Goal: Information Seeking & Learning: Find specific page/section

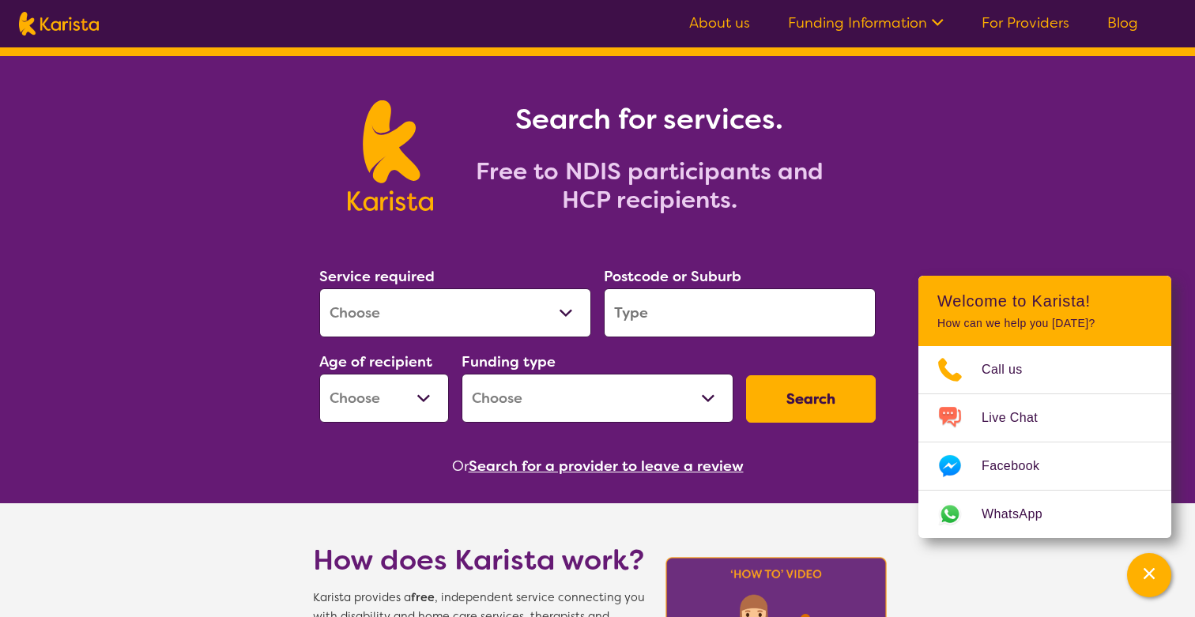
scroll to position [38, 0]
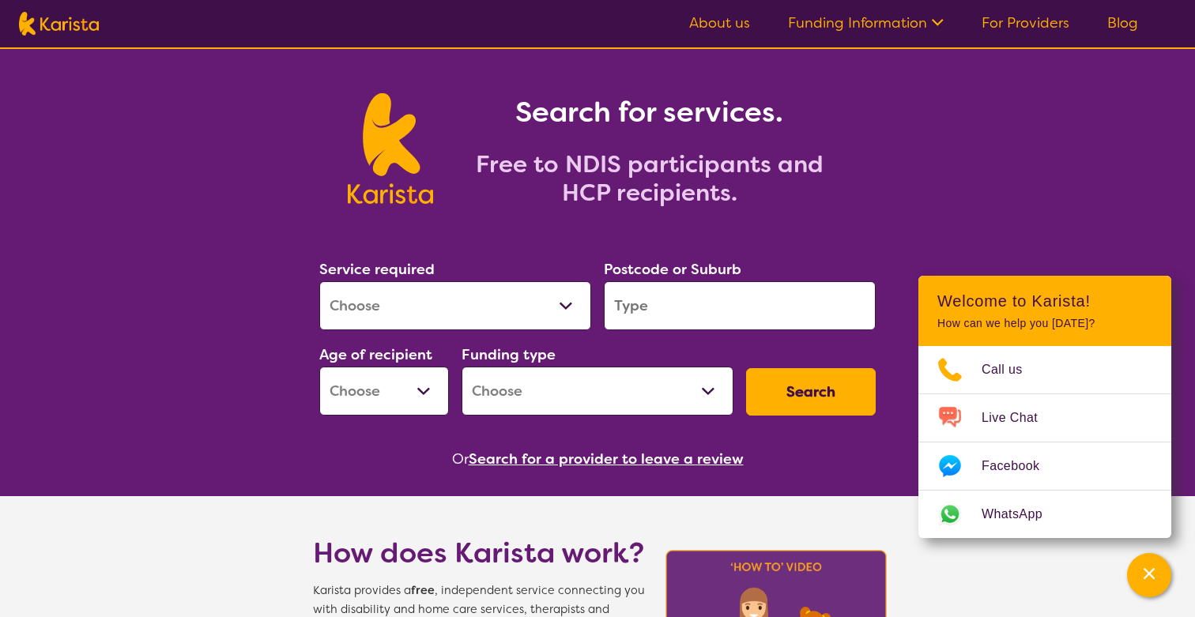
click at [501, 300] on select "Allied Health Assistant Assessment ([MEDICAL_DATA] or [MEDICAL_DATA]) Behaviour…" at bounding box center [455, 305] width 272 height 49
select select "Counselling"
click at [319, 281] on select "Allied Health Assistant Assessment ([MEDICAL_DATA] or [MEDICAL_DATA]) Behaviour…" at bounding box center [455, 305] width 272 height 49
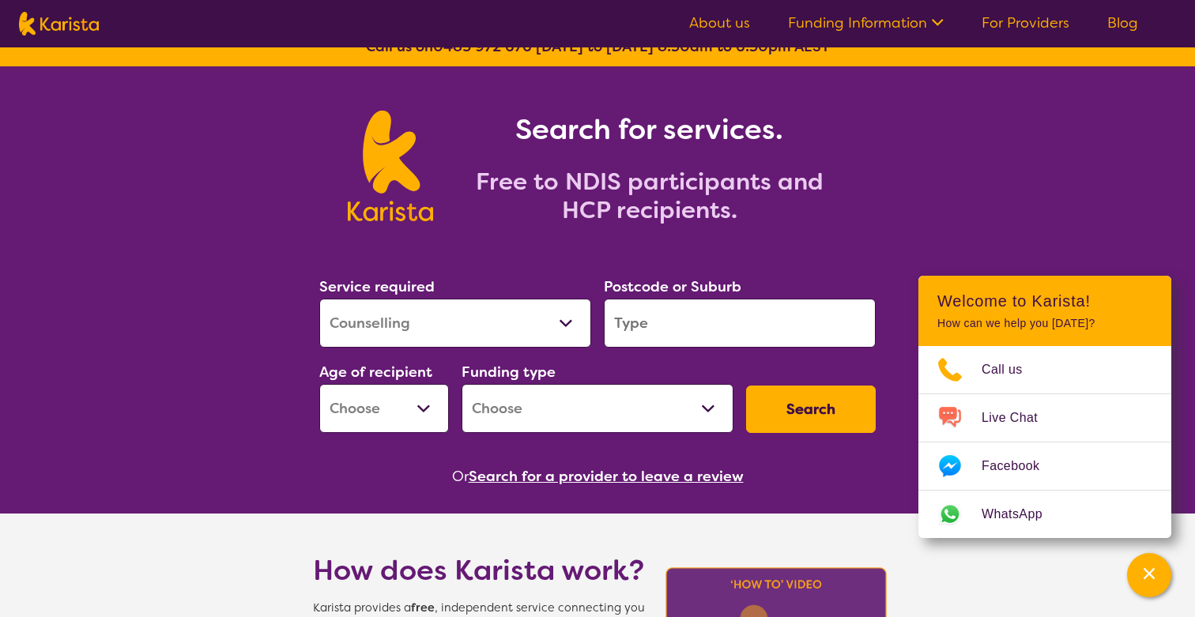
scroll to position [0, 0]
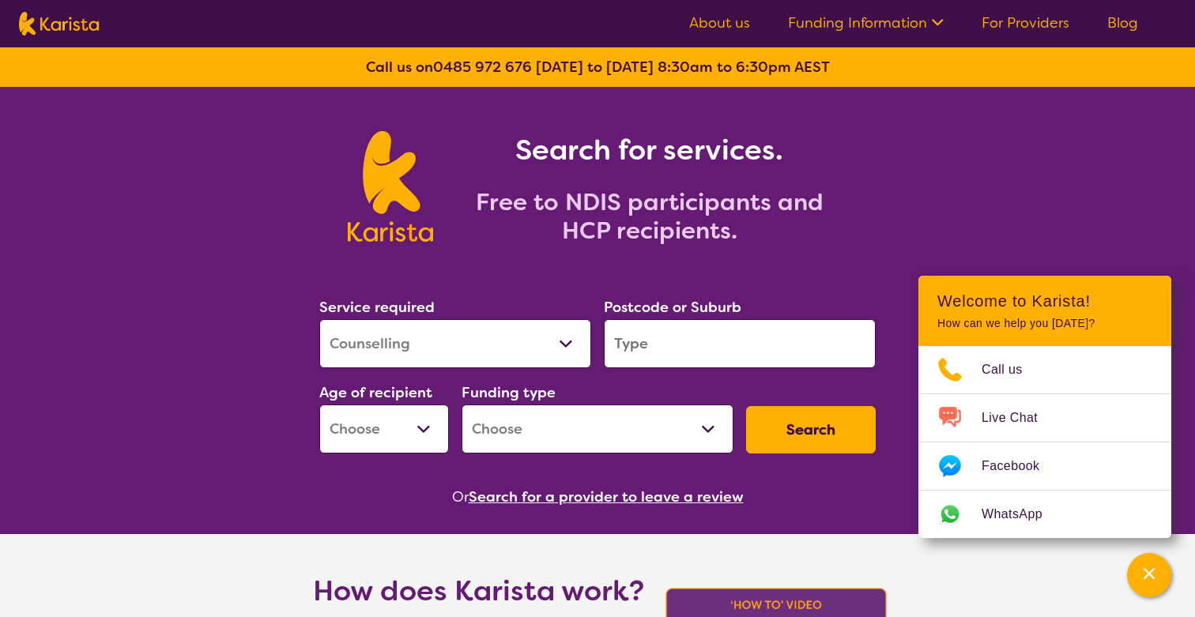
click at [1025, 8] on nav "About us Funding Information NDIS - National Disability Insurance Scheme HCP - …" at bounding box center [597, 23] width 1195 height 47
click at [1025, 19] on link "For Providers" at bounding box center [1025, 22] width 88 height 19
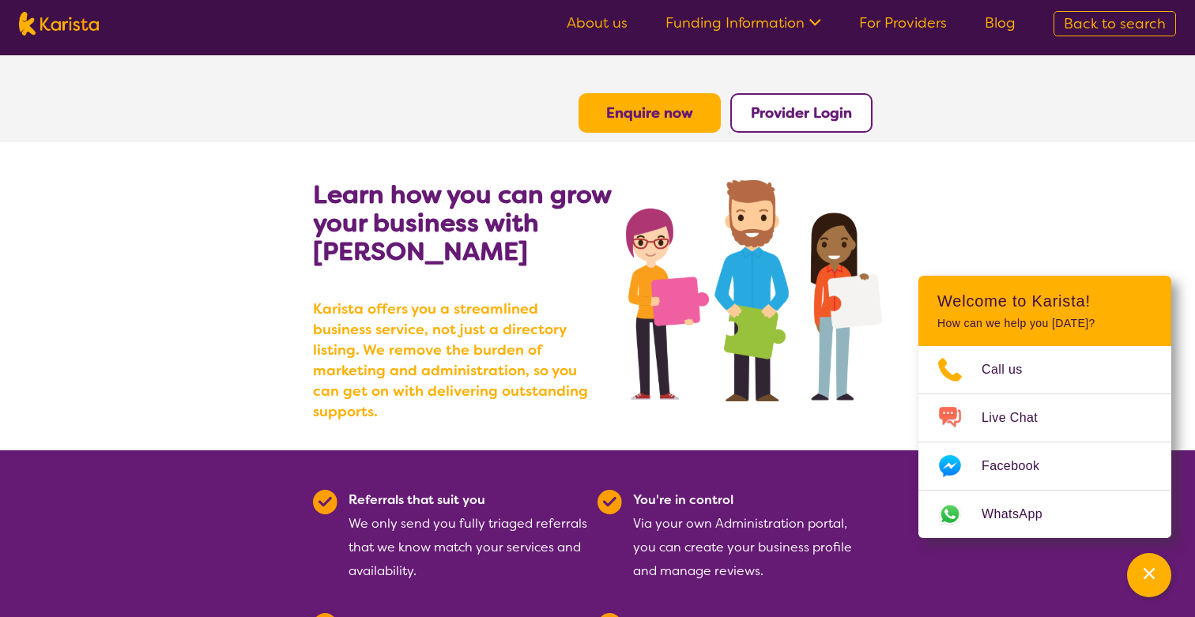
click at [748, 9] on nav "About us Funding Information NDIS - National Disability Insurance Scheme HCP - …" at bounding box center [597, 23] width 1195 height 47
click at [752, 23] on link "Funding Information" at bounding box center [743, 22] width 156 height 19
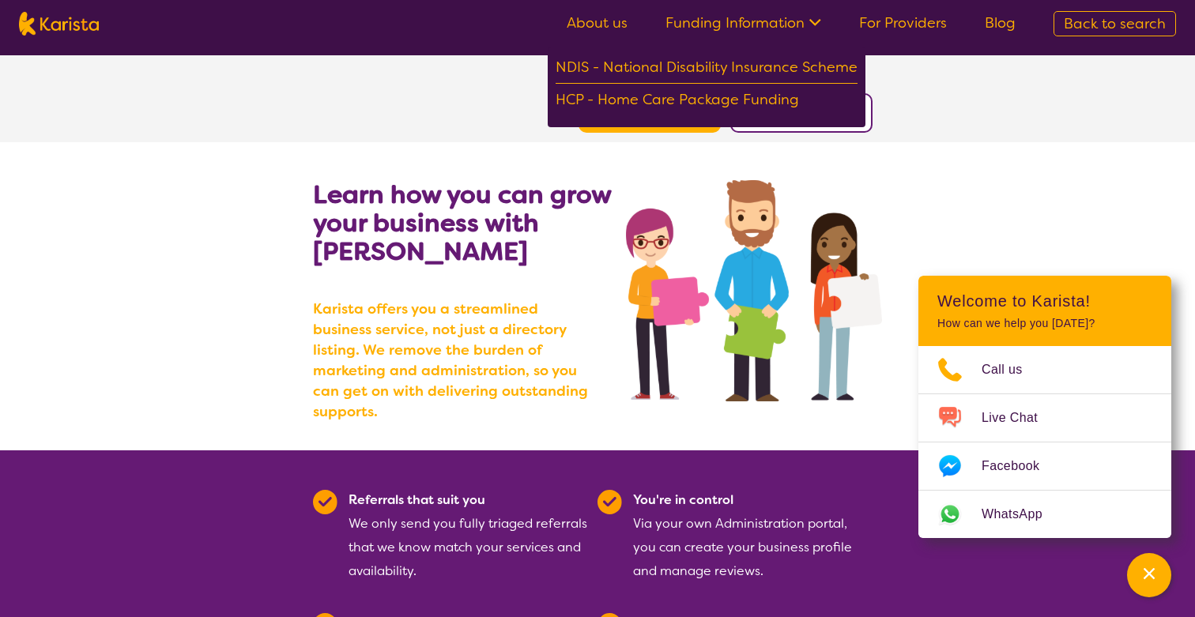
click at [896, 22] on link "For Providers" at bounding box center [903, 22] width 88 height 19
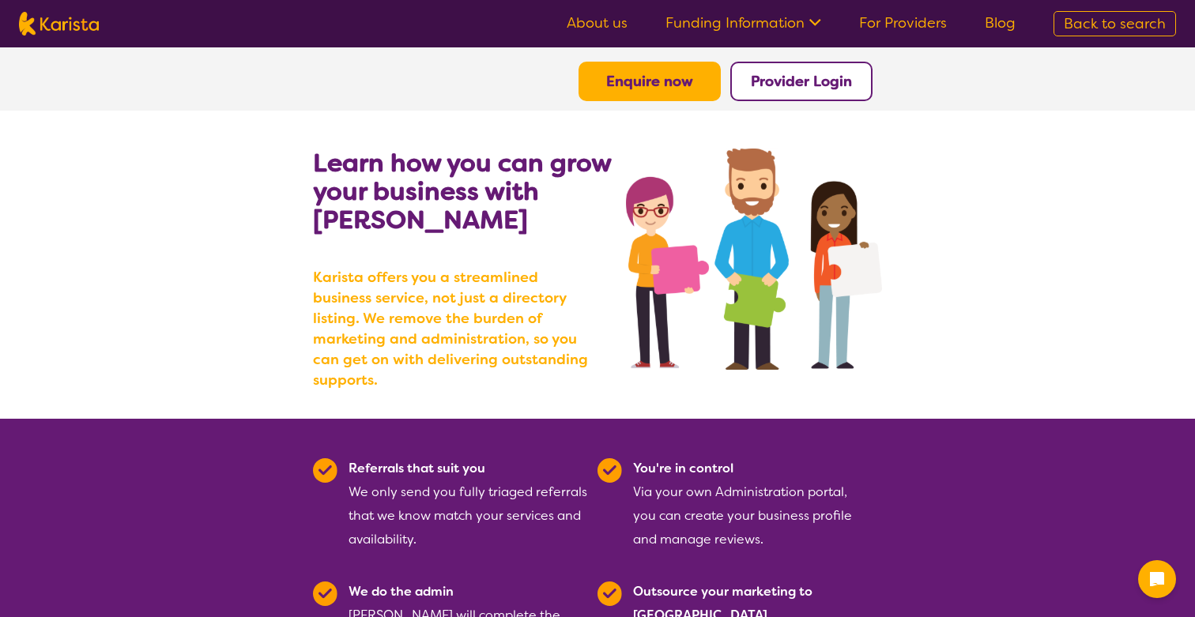
scroll to position [33, 0]
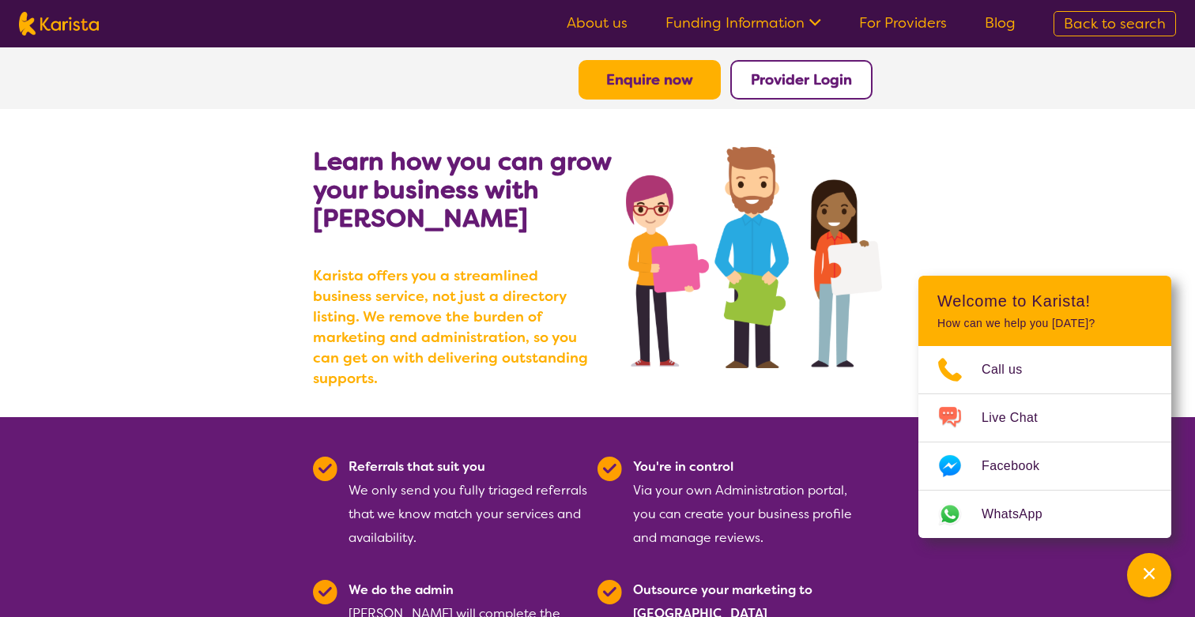
click at [656, 92] on button "Enquire now" at bounding box center [649, 80] width 142 height 40
click at [774, 89] on b "Provider Login" at bounding box center [801, 79] width 101 height 19
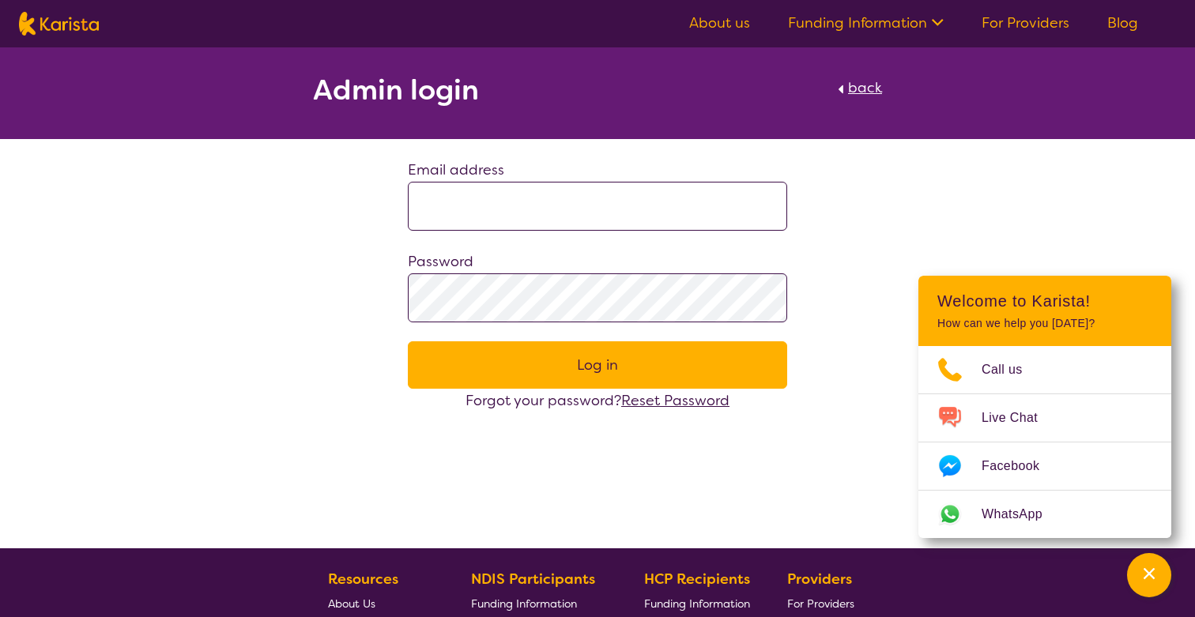
click at [860, 90] on span "back" at bounding box center [865, 87] width 34 height 19
select select "Counselling"
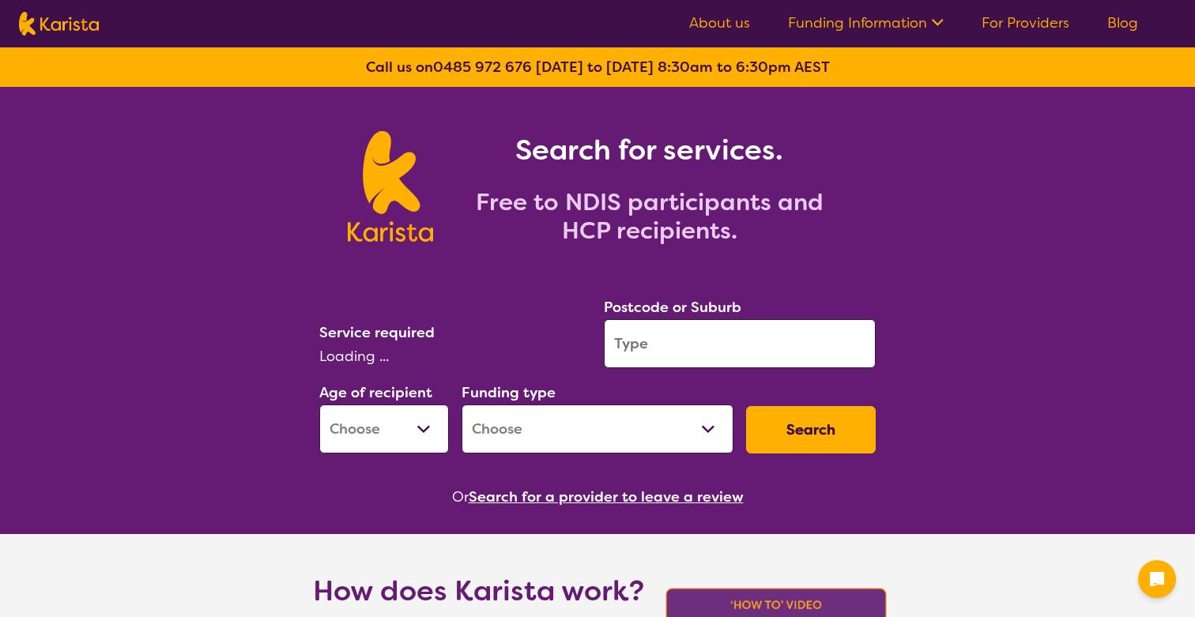
select select "Counselling"
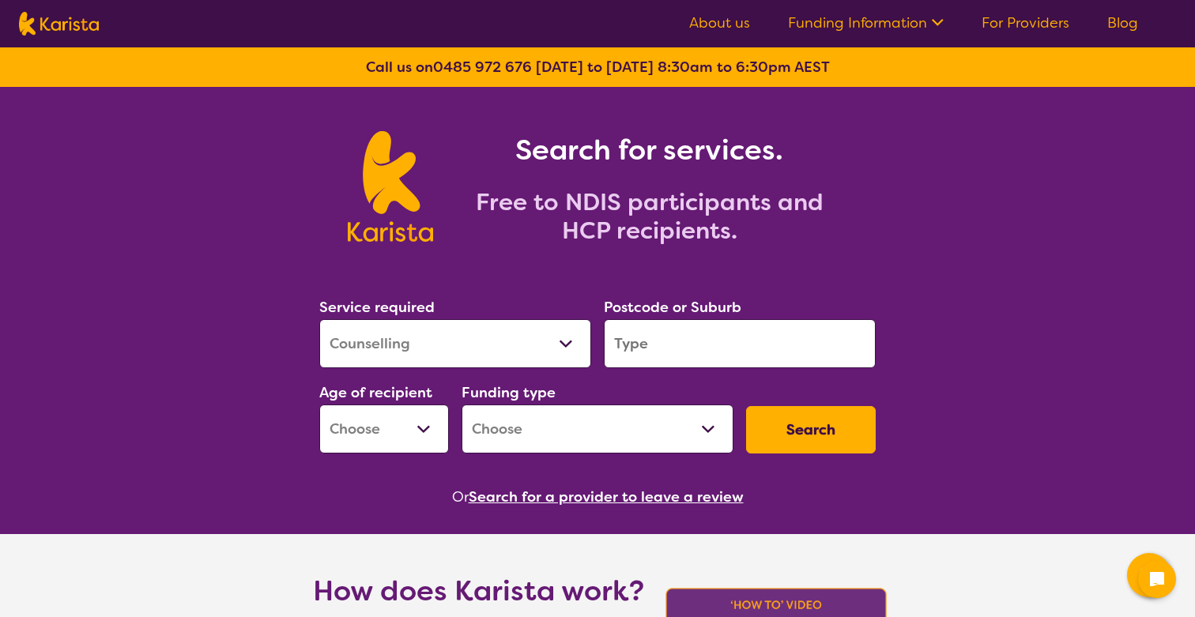
click at [997, 27] on link "For Providers" at bounding box center [1025, 22] width 88 height 19
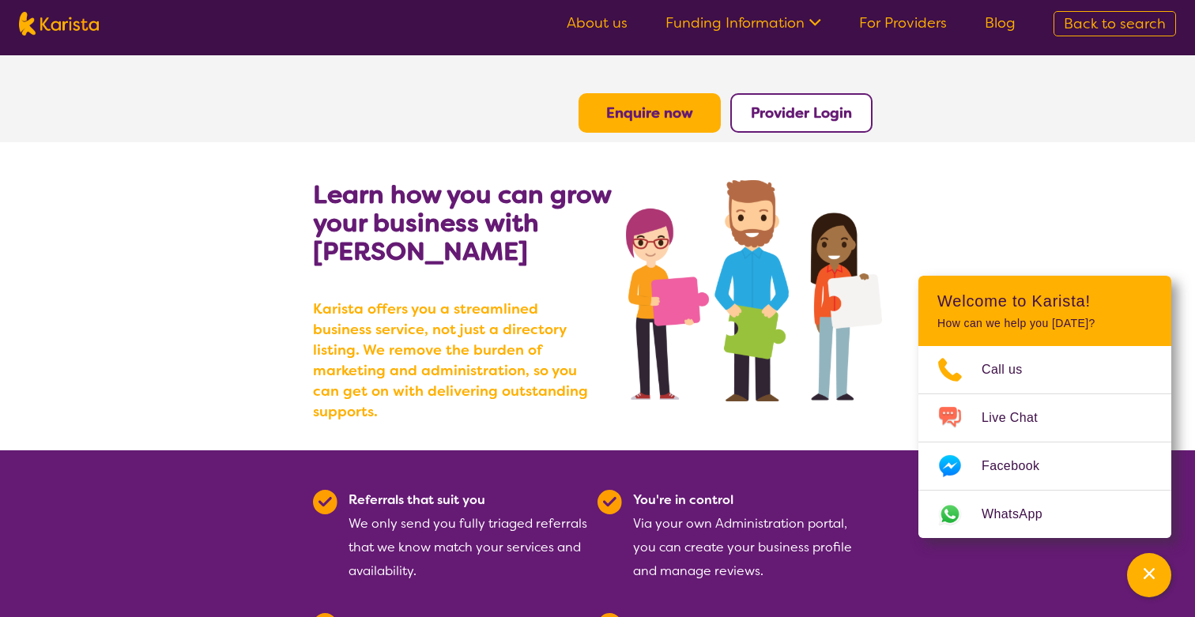
click at [624, 117] on b "Enquire now" at bounding box center [649, 113] width 87 height 19
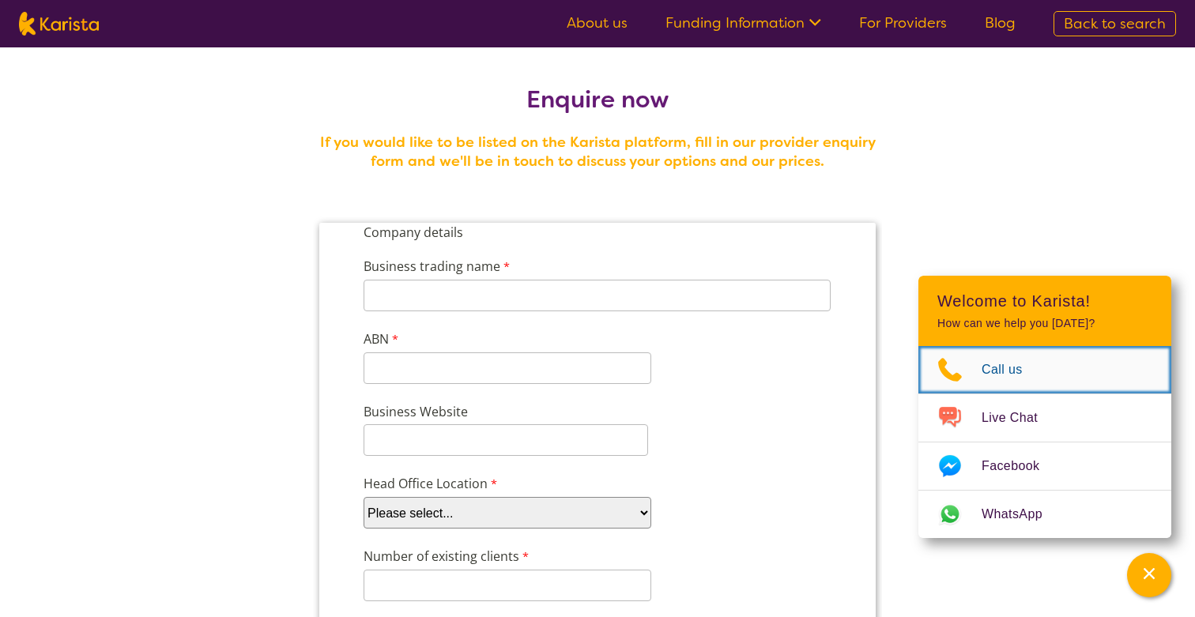
click at [997, 360] on span "Call us" at bounding box center [1011, 370] width 60 height 24
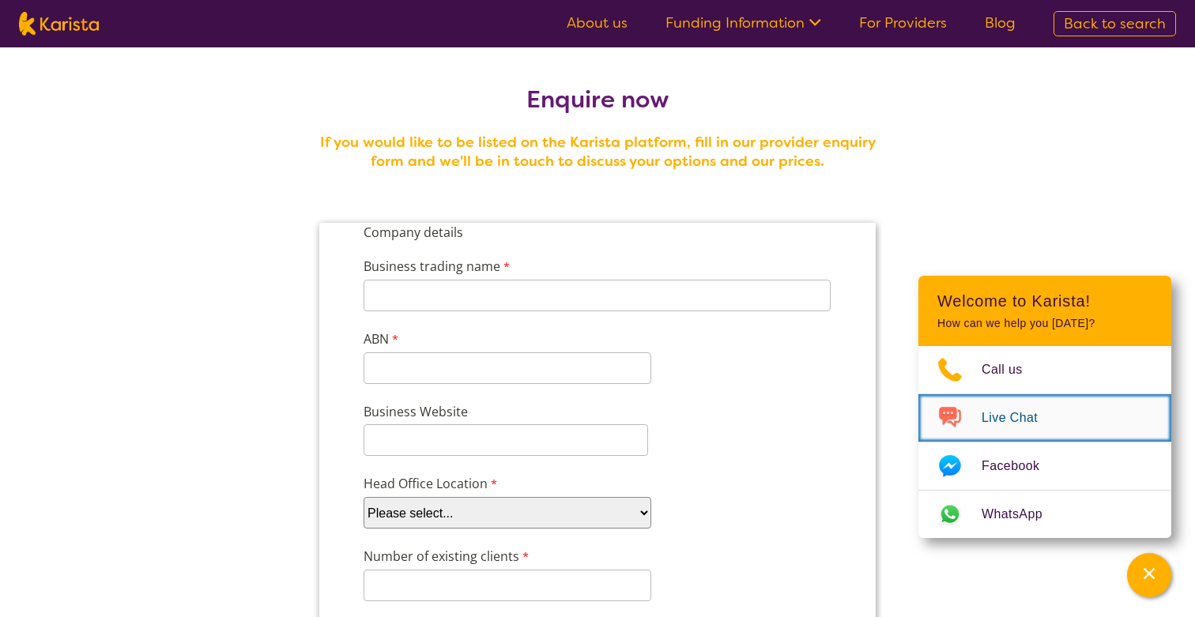
click at [1019, 419] on span "Live Chat" at bounding box center [1018, 418] width 75 height 24
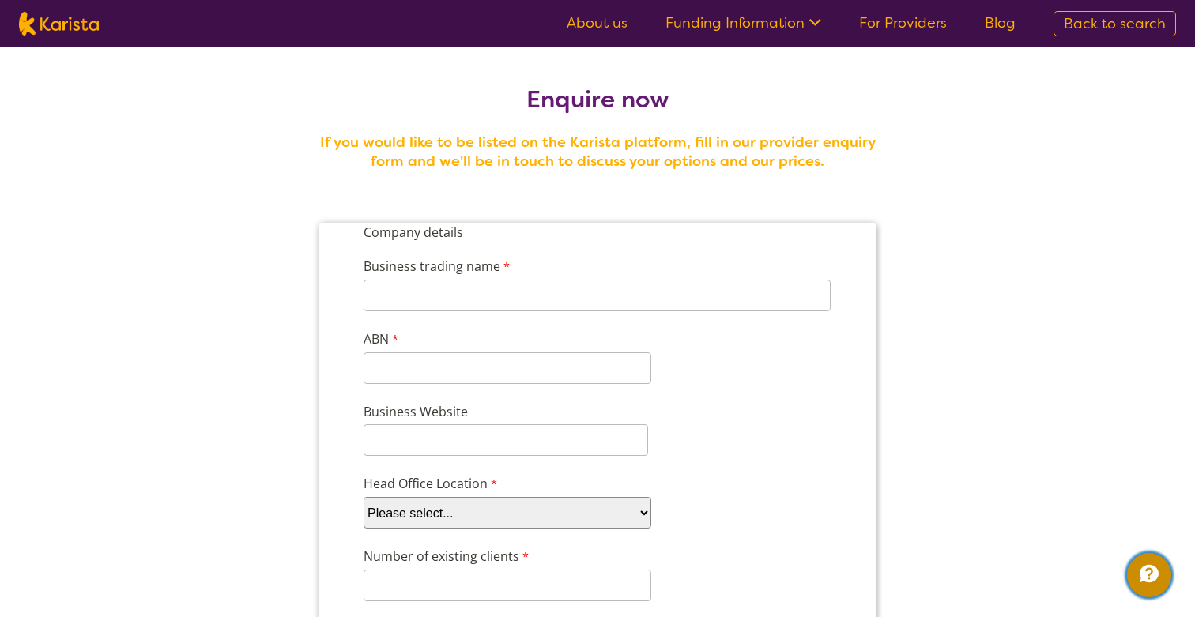
click at [1135, 575] on icon "Channel Menu" at bounding box center [1149, 574] width 32 height 32
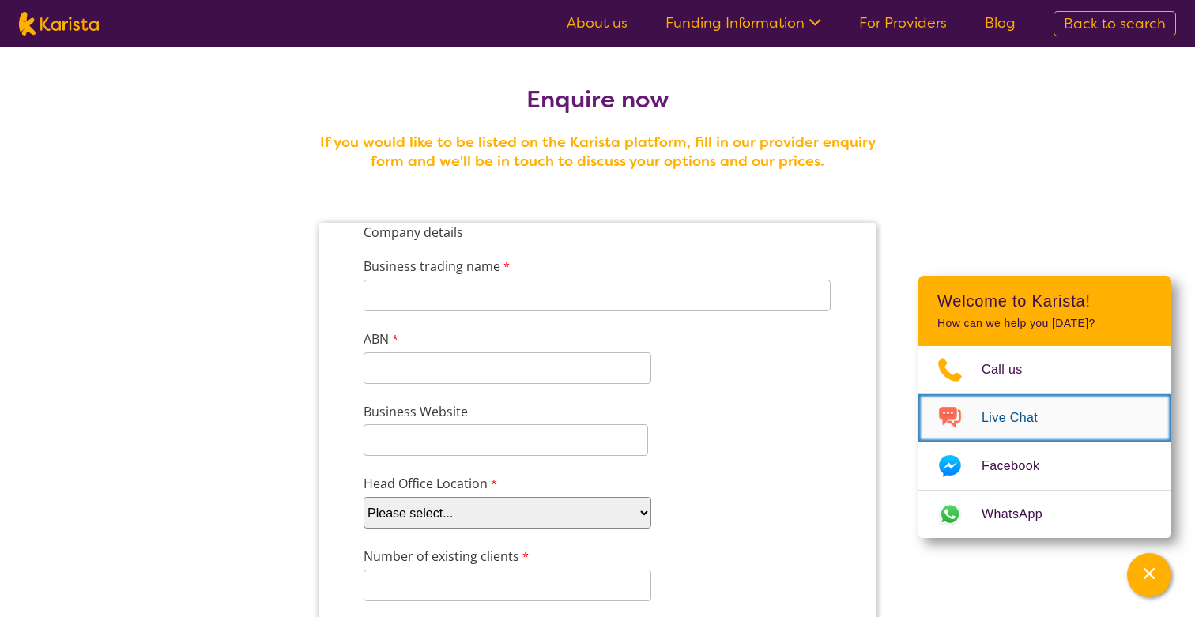
click at [1012, 419] on span "Live Chat" at bounding box center [1018, 418] width 75 height 24
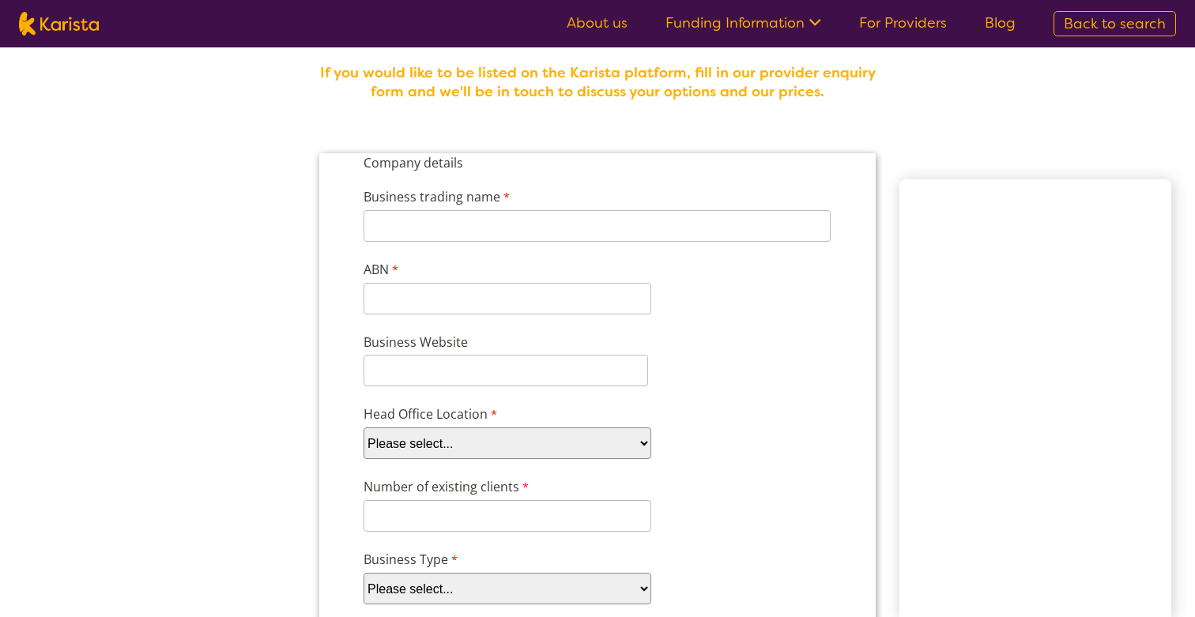
scroll to position [75, 0]
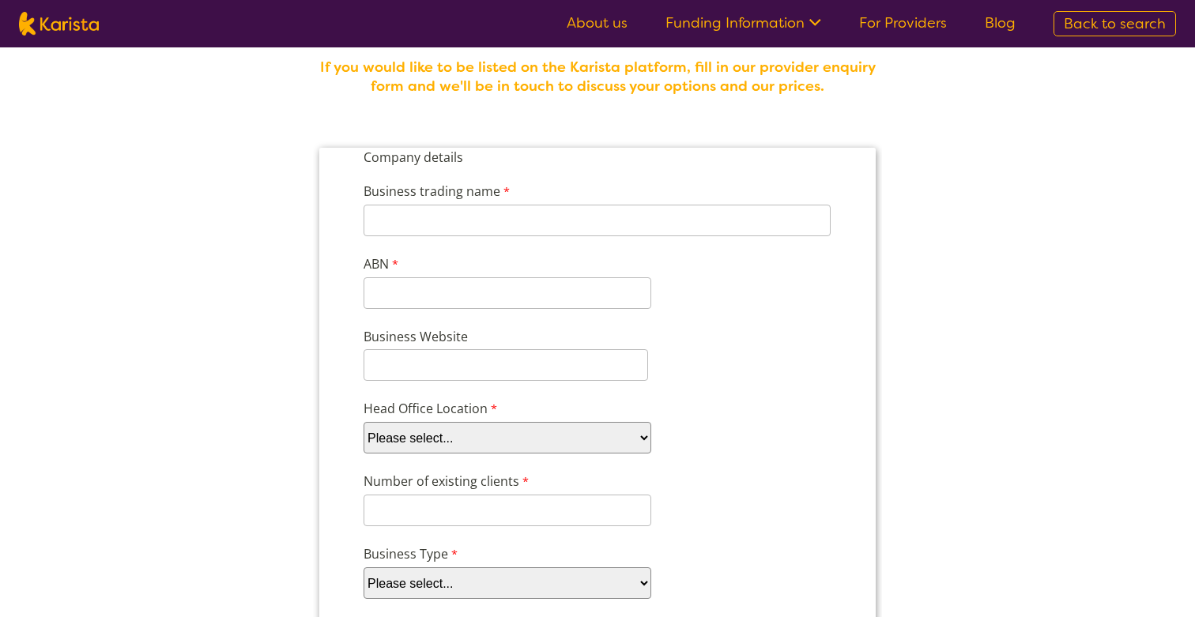
click at [1007, 21] on link "Blog" at bounding box center [1000, 22] width 31 height 19
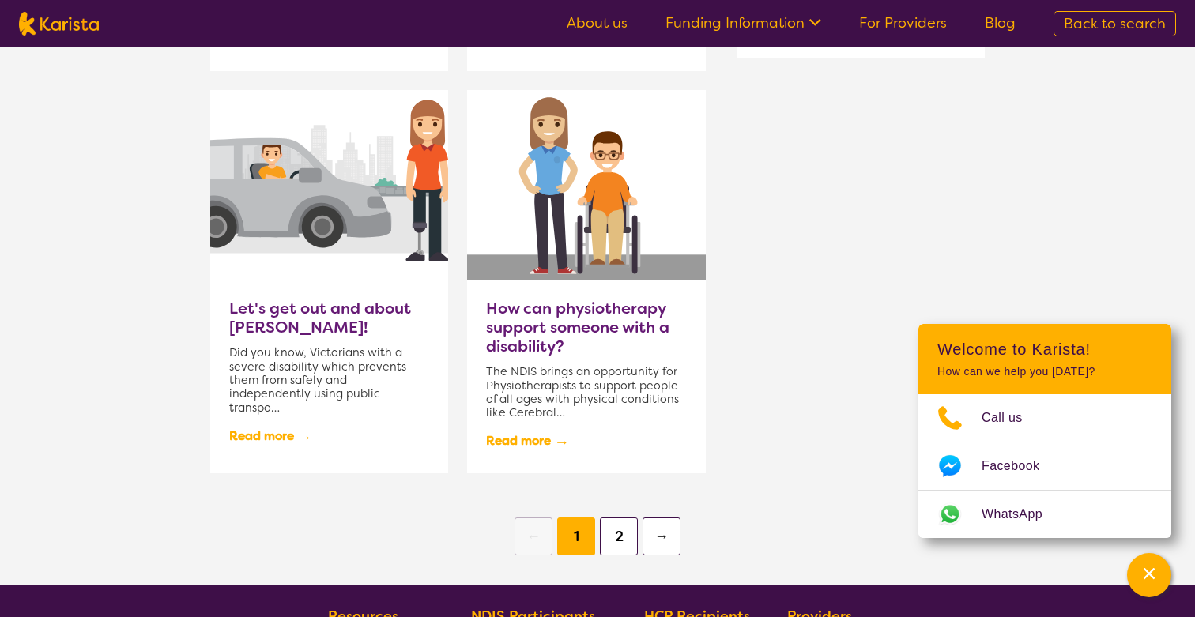
scroll to position [1835, 0]
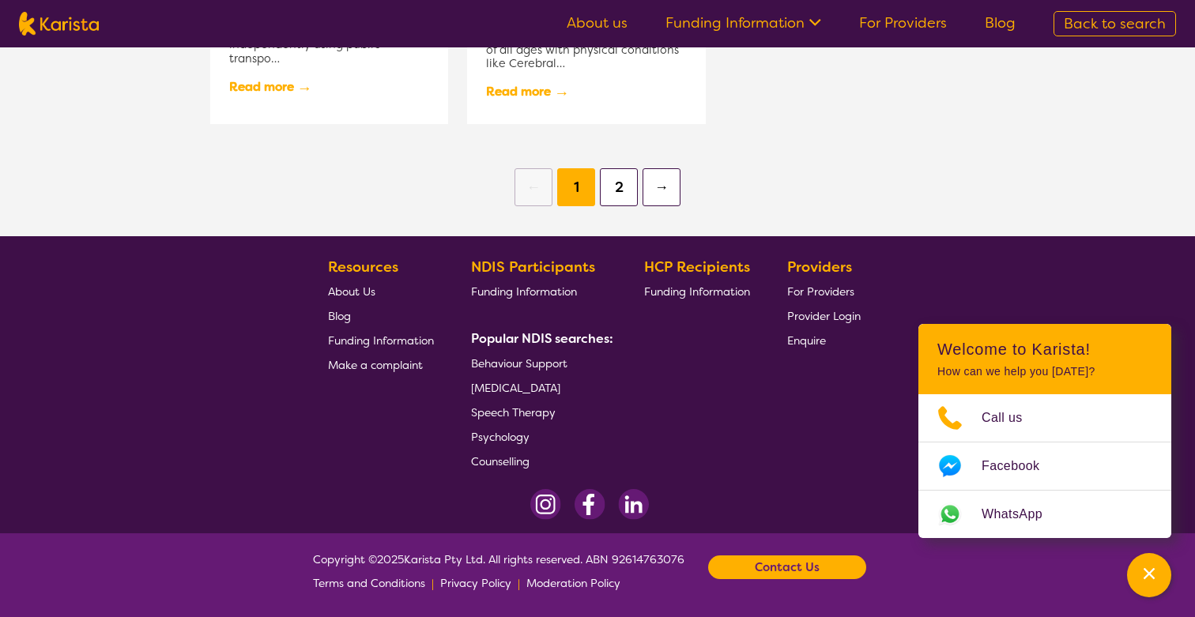
click at [822, 288] on span "For Providers" at bounding box center [820, 291] width 67 height 14
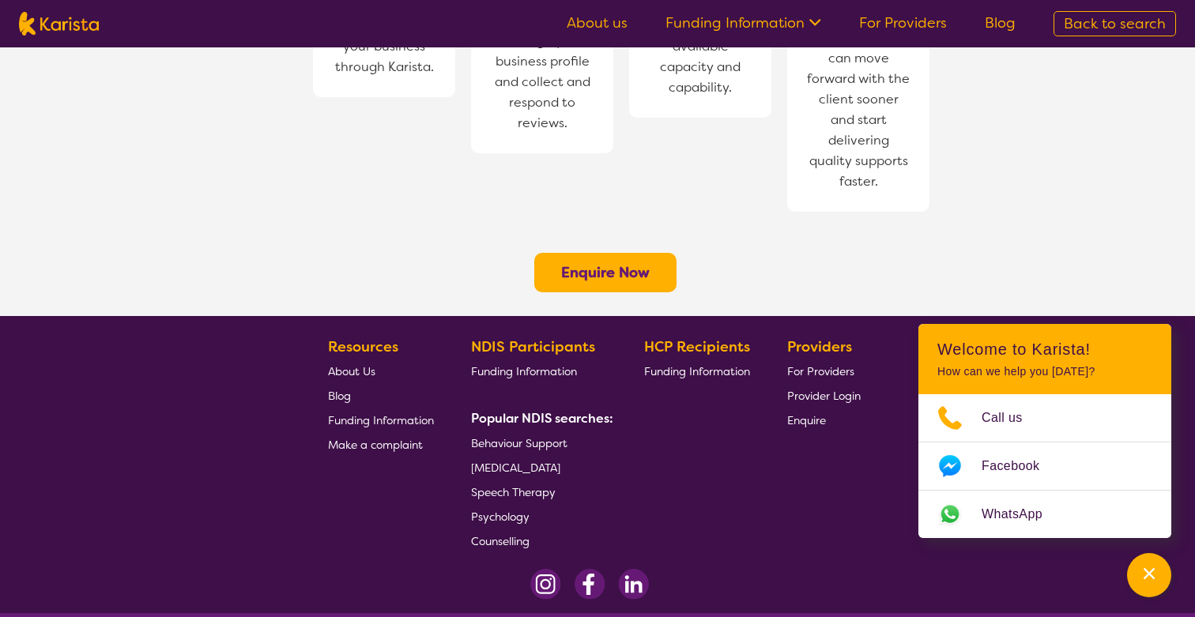
scroll to position [1270, 0]
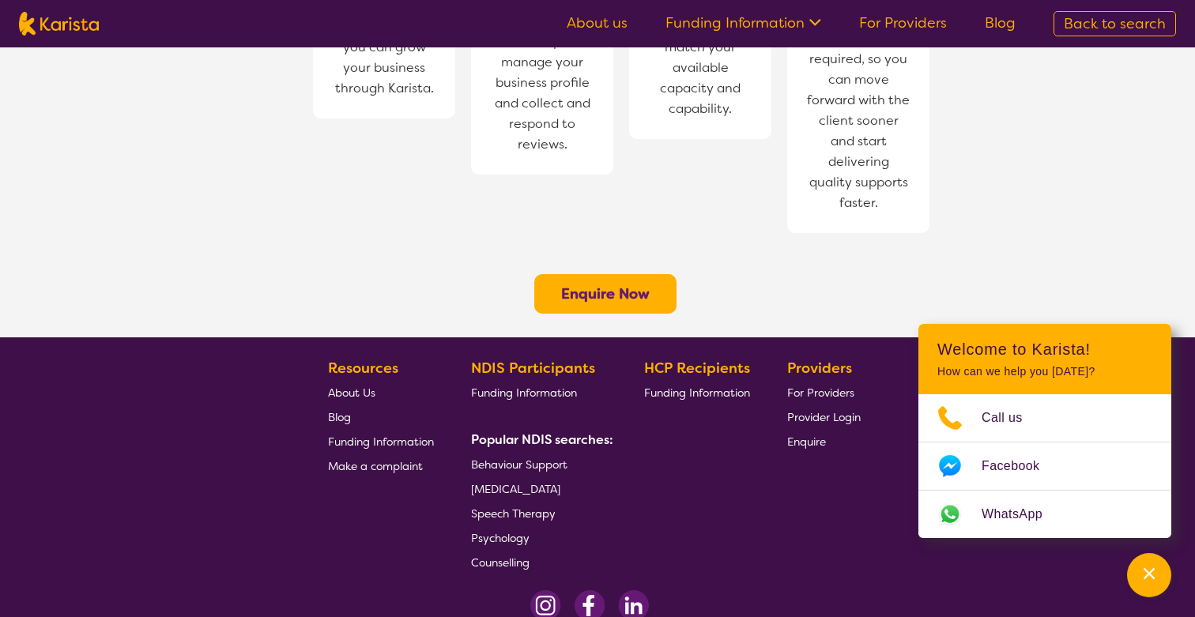
click at [596, 590] on img at bounding box center [590, 605] width 32 height 31
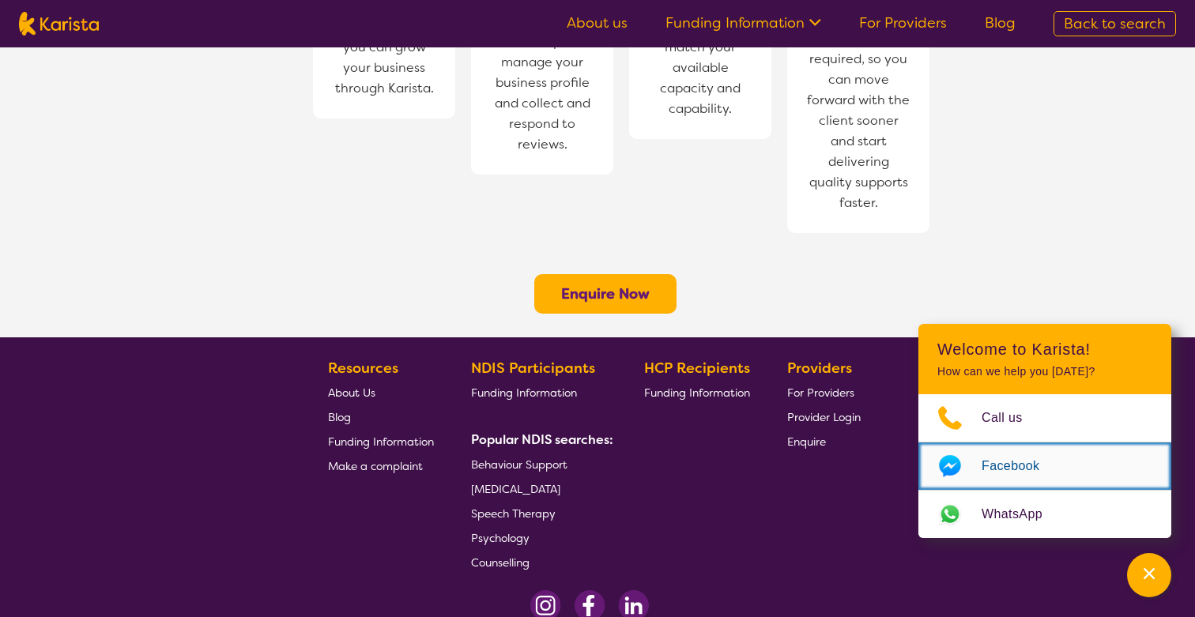
click at [962, 466] on icon "Choose channel" at bounding box center [949, 466] width 63 height 25
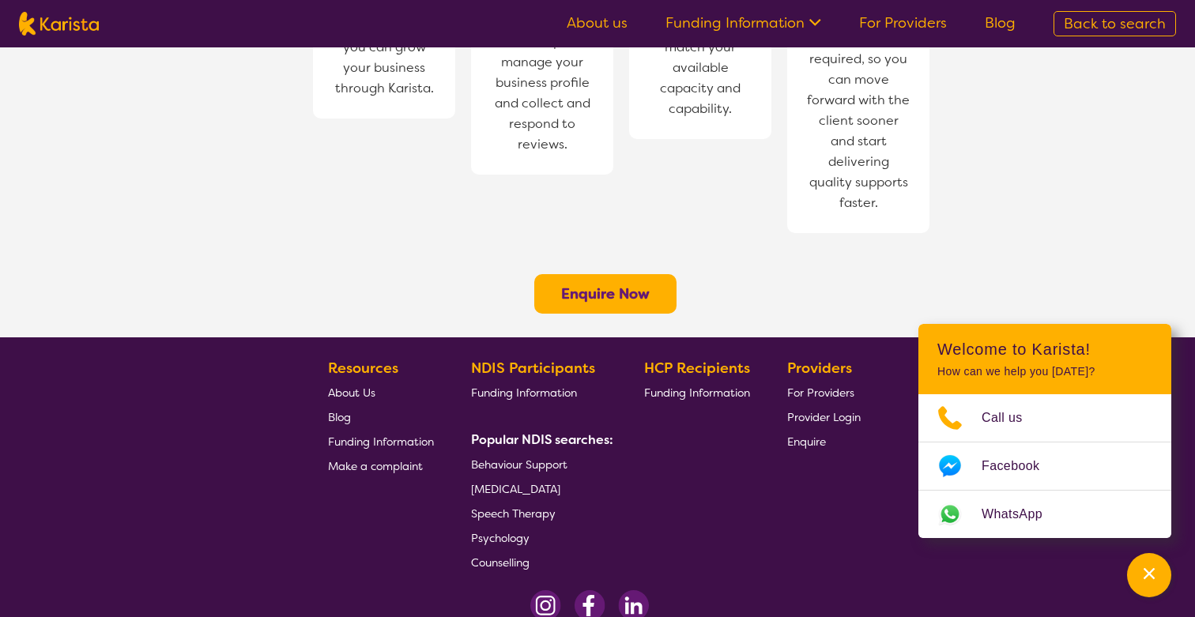
click at [633, 590] on img at bounding box center [633, 605] width 31 height 31
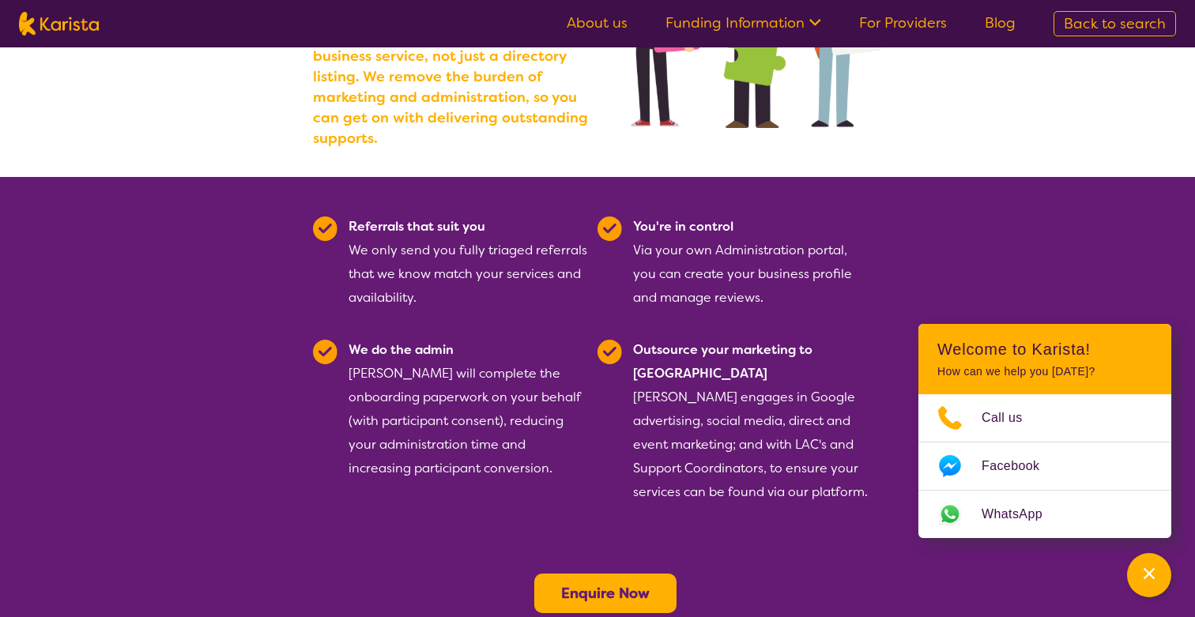
scroll to position [0, 0]
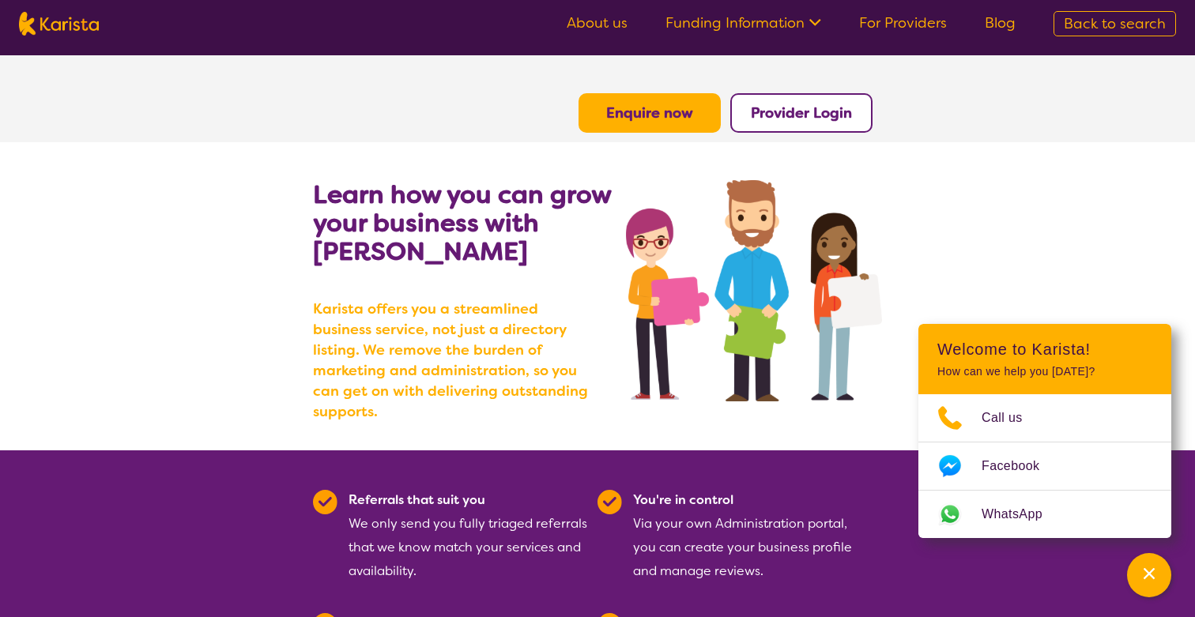
click at [601, 28] on link "About us" at bounding box center [597, 22] width 61 height 19
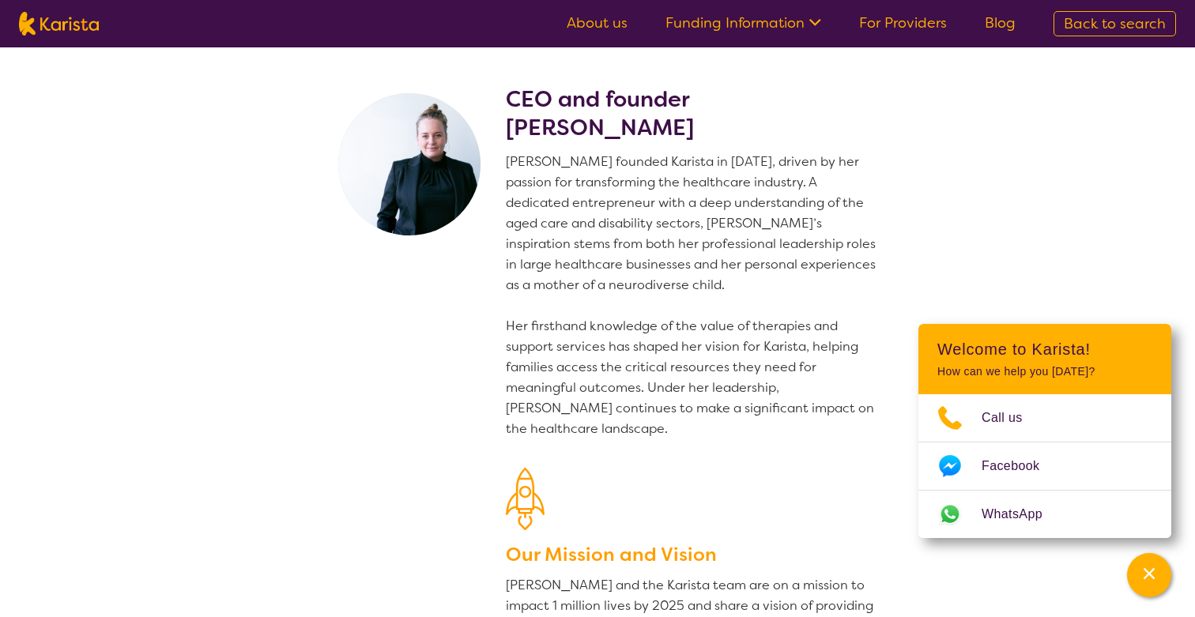
click at [1058, 23] on link "Back to search" at bounding box center [1114, 23] width 122 height 25
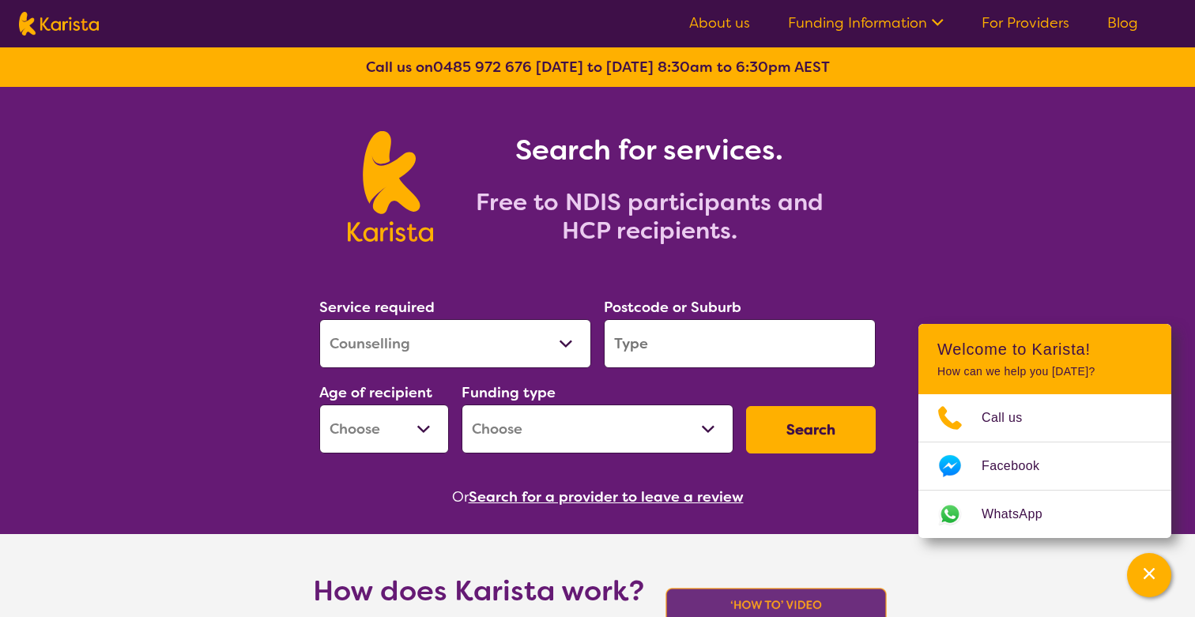
click at [494, 332] on select "Allied Health Assistant Assessment (ADHD or Autism) Behaviour support Counselli…" at bounding box center [455, 343] width 272 height 49
select select "Dietitian"
click at [319, 319] on select "Allied Health Assistant Assessment (ADHD or Autism) Behaviour support Counselli…" at bounding box center [455, 343] width 272 height 49
click at [686, 344] on input "search" at bounding box center [740, 343] width 272 height 49
type input "2176"
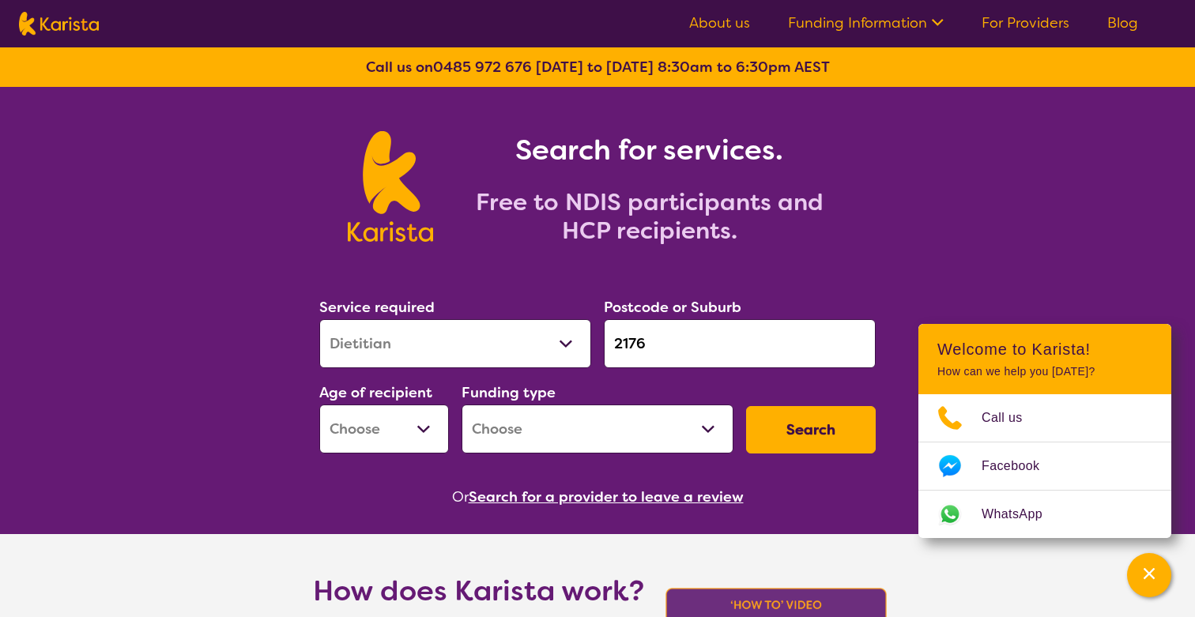
click at [636, 431] on select "Home Care Package (HCP) National Disability Insurance Scheme (NDIS) I don't know" at bounding box center [598, 429] width 272 height 49
click at [462, 405] on select "Home Care Package (HCP) National Disability Insurance Scheme (NDIS) I don't know" at bounding box center [598, 429] width 272 height 49
click at [630, 438] on select "Home Care Package (HCP) National Disability Insurance Scheme (NDIS) I don't know" at bounding box center [598, 429] width 272 height 49
select select "NDIS"
click at [462, 405] on select "Home Care Package (HCP) National Disability Insurance Scheme (NDIS) I don't know" at bounding box center [598, 429] width 272 height 49
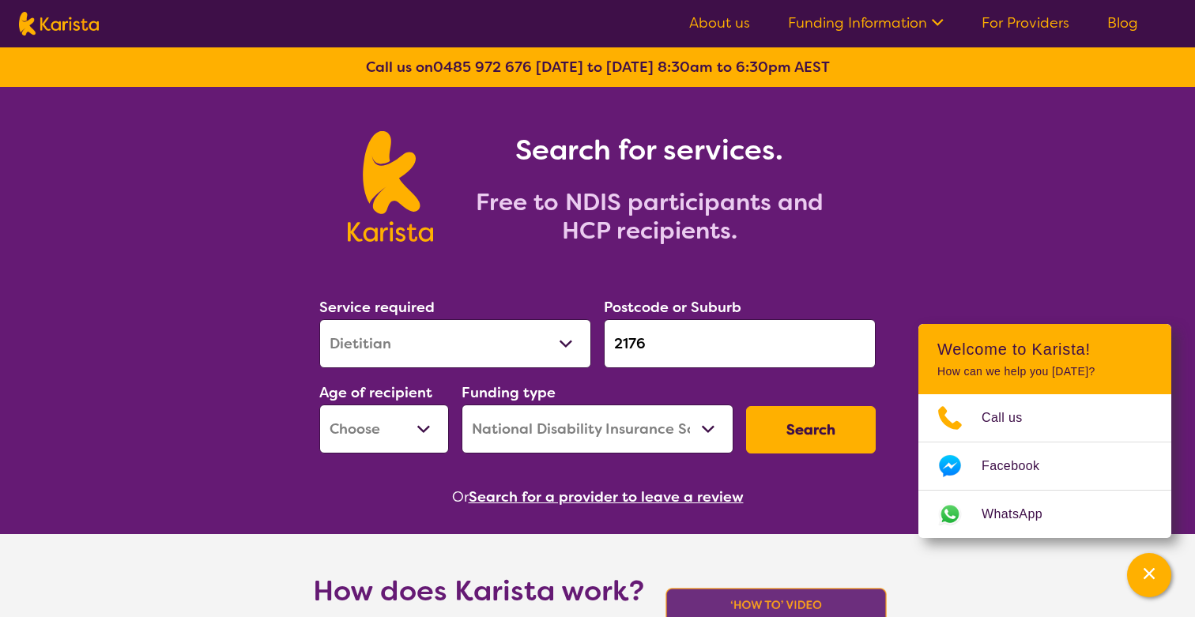
click at [387, 439] on select "Early Childhood - 0 to 9 Child - 10 to 11 Adolescent - 12 to 17 Adult - 18 to 6…" at bounding box center [384, 429] width 130 height 49
select select "AS"
click at [319, 405] on select "Early Childhood - 0 to 9 Child - 10 to 11 Adolescent - 12 to 17 Adult - 18 to 6…" at bounding box center [384, 429] width 130 height 49
click at [768, 414] on button "Search" at bounding box center [811, 429] width 130 height 47
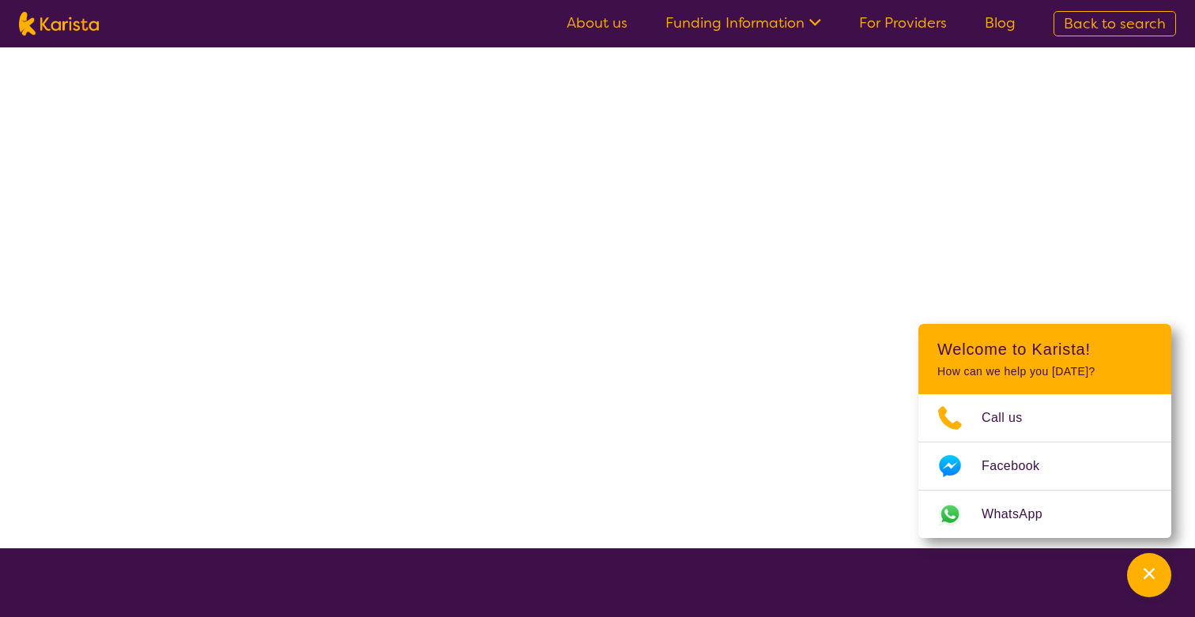
select select "NDIS"
select select "Dietitian"
select select "AS"
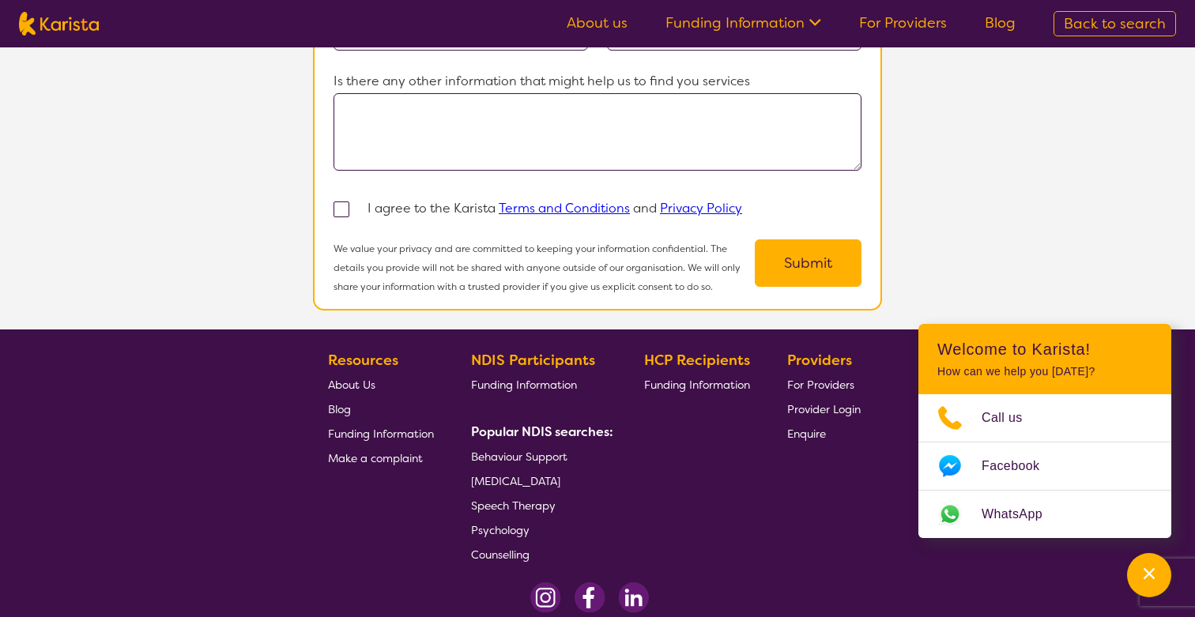
scroll to position [1483, 0]
